Goal: Register for event/course

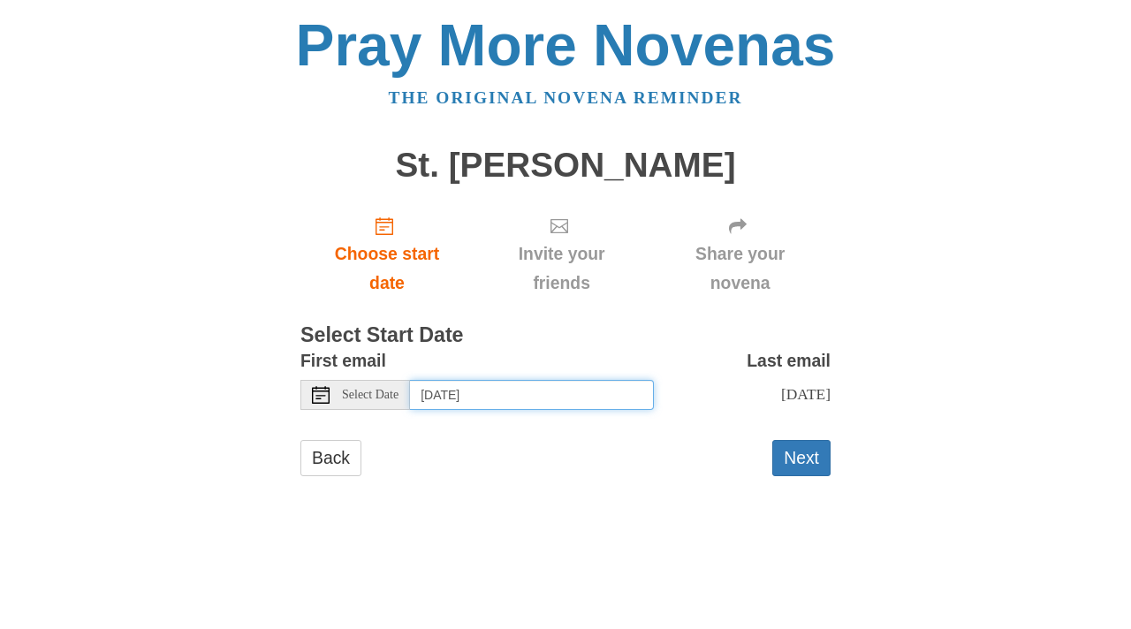
click at [508, 403] on input "[DATE]" at bounding box center [532, 395] width 244 height 30
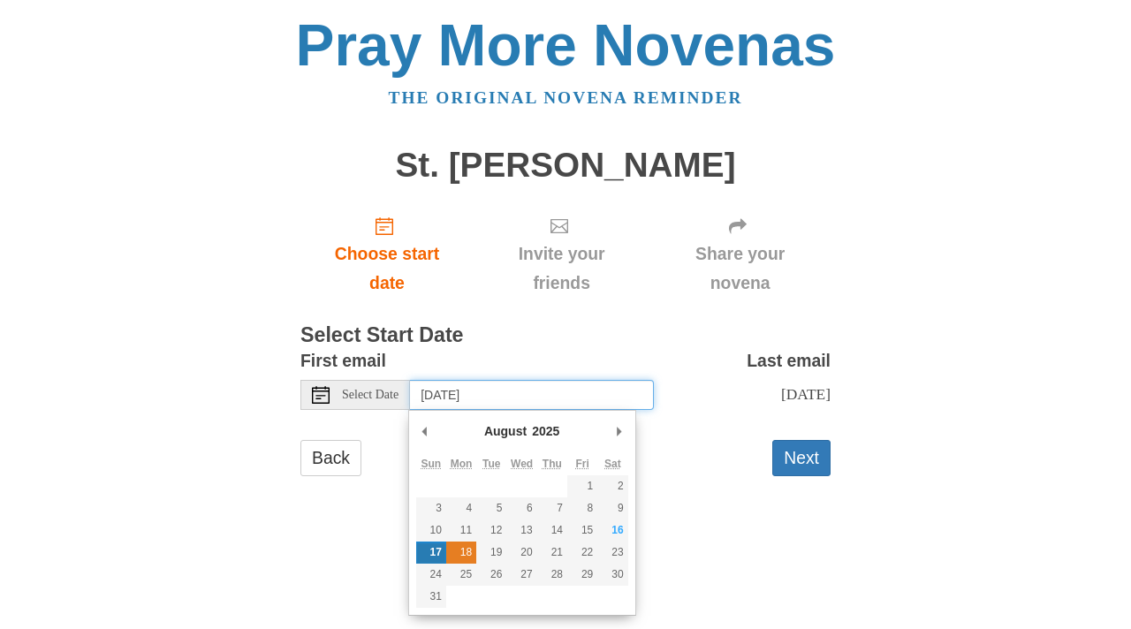
type input "[DATE]"
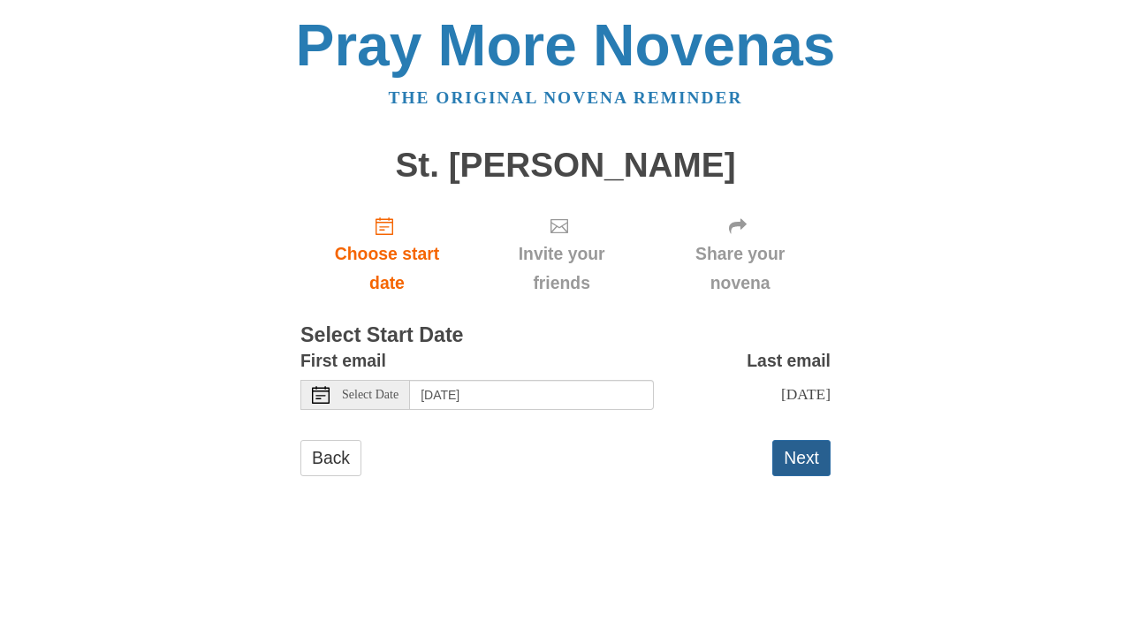
click at [800, 452] on button "Next" at bounding box center [801, 458] width 58 height 36
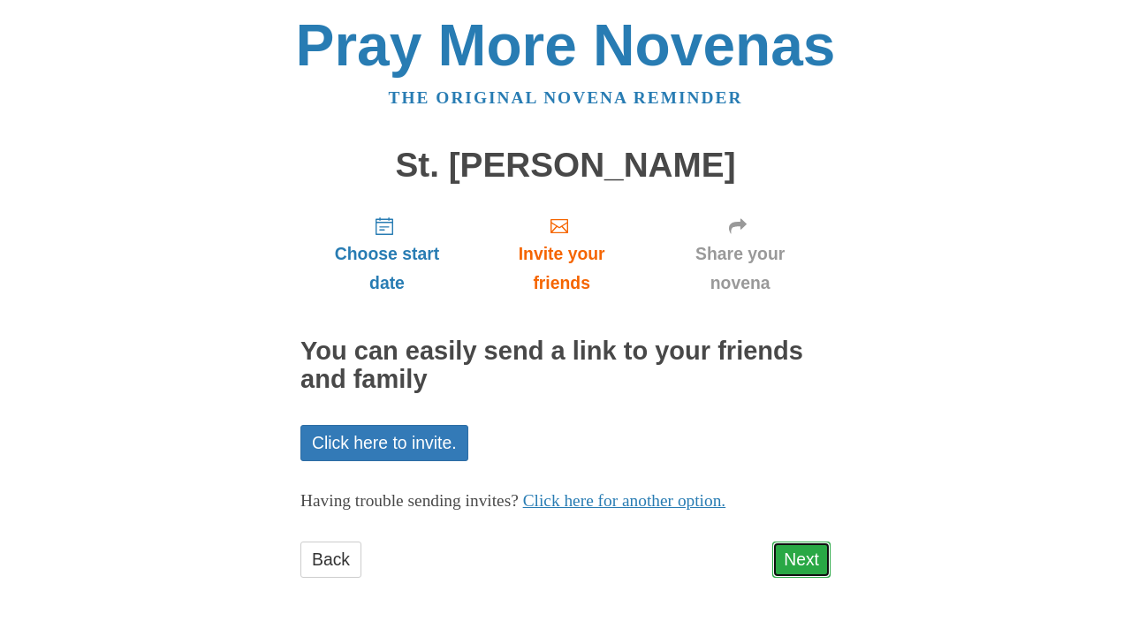
click at [807, 570] on link "Next" at bounding box center [801, 560] width 58 height 36
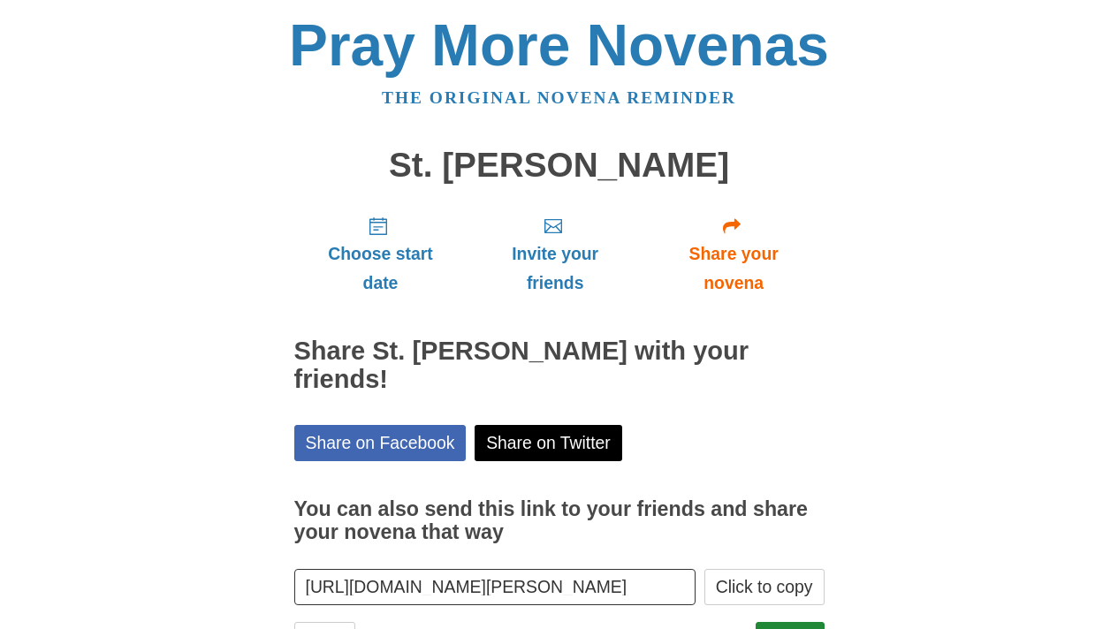
scroll to position [52, 0]
